Goal: Entertainment & Leisure: Consume media (video, audio)

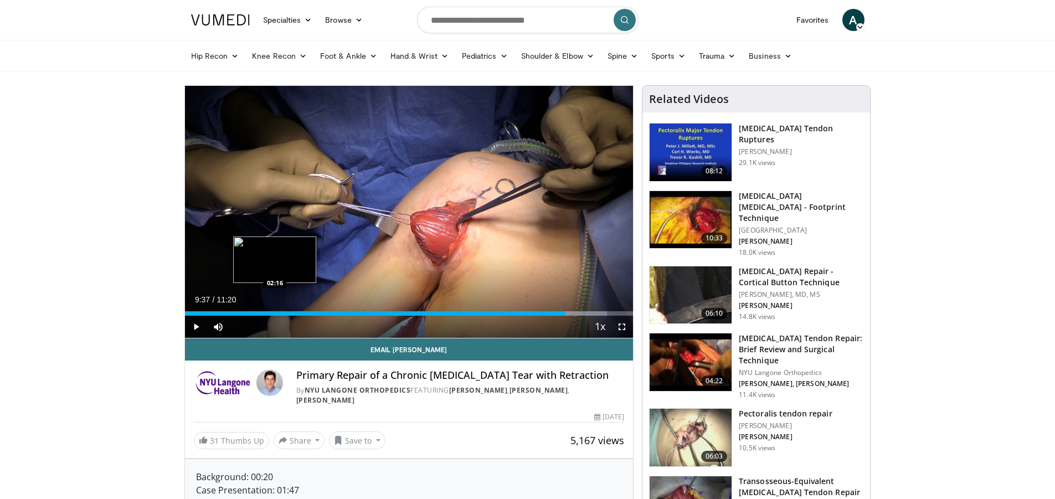
click at [472, 313] on div "09:37" at bounding box center [375, 313] width 380 height 4
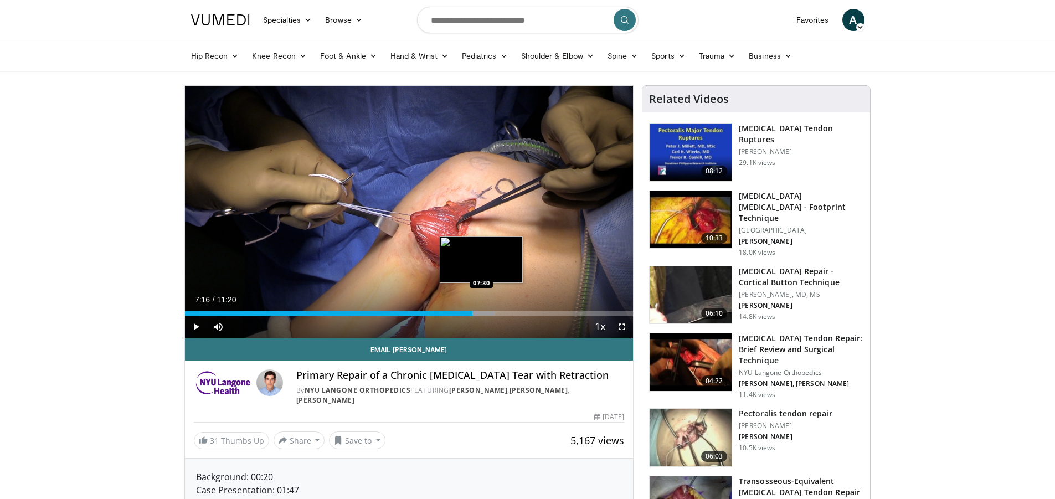
click at [481, 312] on div "Progress Bar" at bounding box center [483, 313] width 23 height 4
click at [494, 311] on div "Progress Bar" at bounding box center [495, 313] width 46 height 4
click at [500, 311] on div "Progress Bar" at bounding box center [497, 313] width 44 height 4
click at [506, 311] on div "Loaded : 74.37% 07:57 08:07" at bounding box center [409, 313] width 449 height 4
click at [512, 311] on div "Progress Bar" at bounding box center [512, 313] width 1 height 4
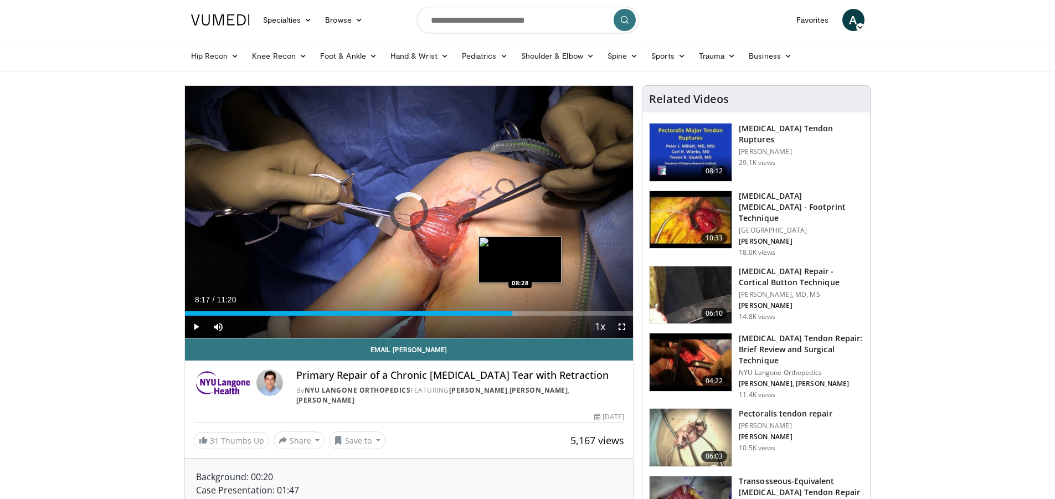
click at [521, 311] on div "Loaded : 74.37% 08:17 08:28" at bounding box center [409, 313] width 449 height 4
click at [528, 311] on div "Progress Bar" at bounding box center [526, 313] width 16 height 4
click at [537, 312] on div "Progress Bar" at bounding box center [542, 313] width 49 height 4
click at [543, 312] on div "Progress Bar" at bounding box center [547, 313] width 59 height 4
click at [543, 312] on div "Progress Bar" at bounding box center [553, 313] width 60 height 4
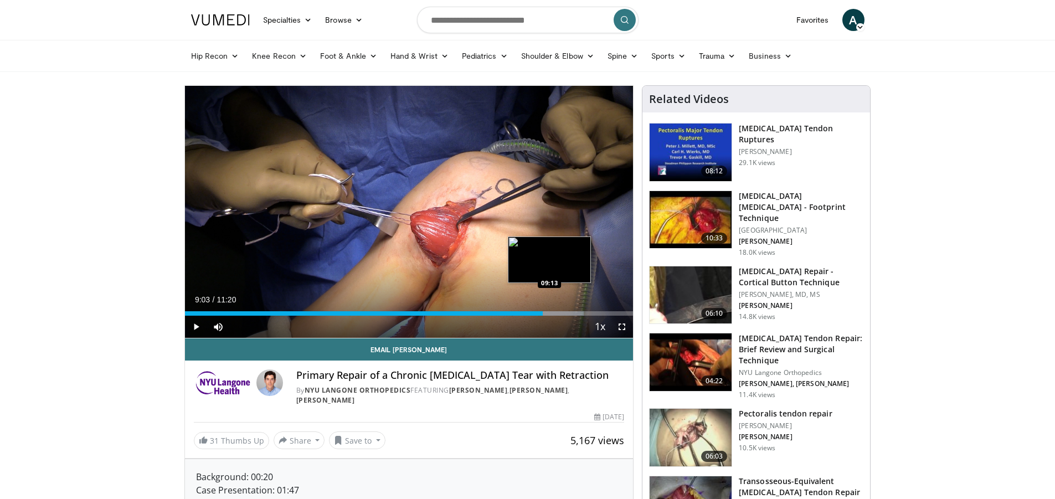
click at [550, 312] on div "Progress Bar" at bounding box center [553, 313] width 60 height 4
click at [558, 312] on div "Progress Bar" at bounding box center [561, 313] width 60 height 4
